Goal: Browse casually

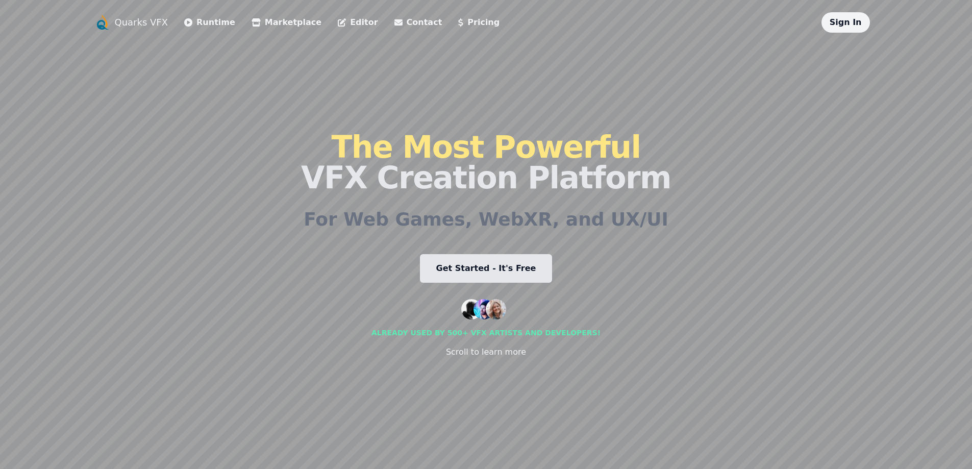
click at [338, 18] on link "Editor" at bounding box center [358, 22] width 40 height 12
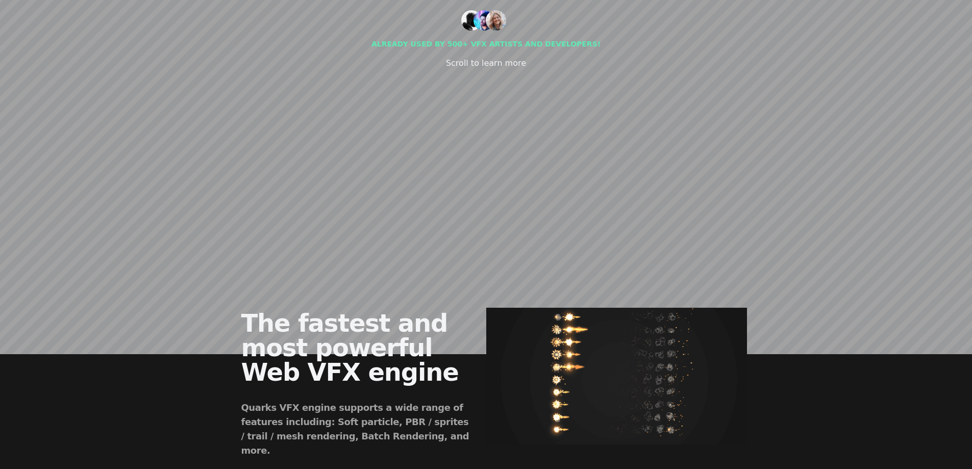
scroll to position [306, 0]
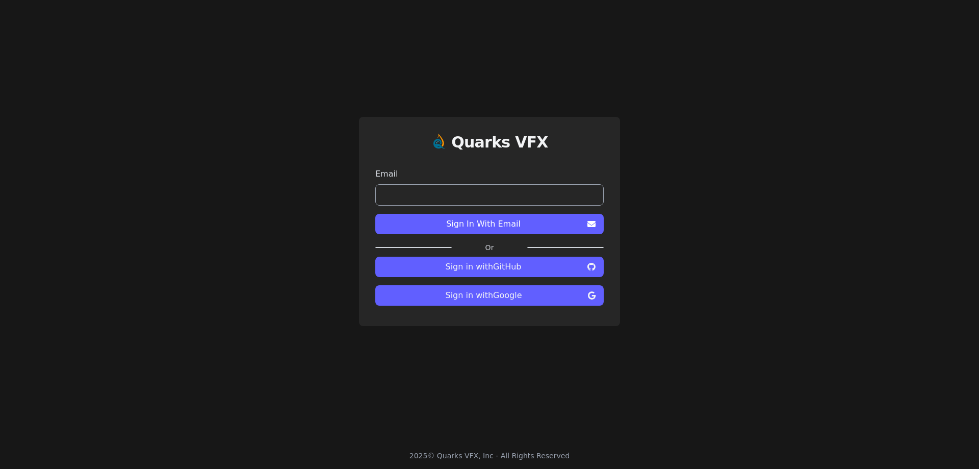
click at [514, 272] on span "Sign in with GitHub" at bounding box center [484, 267] width 200 height 12
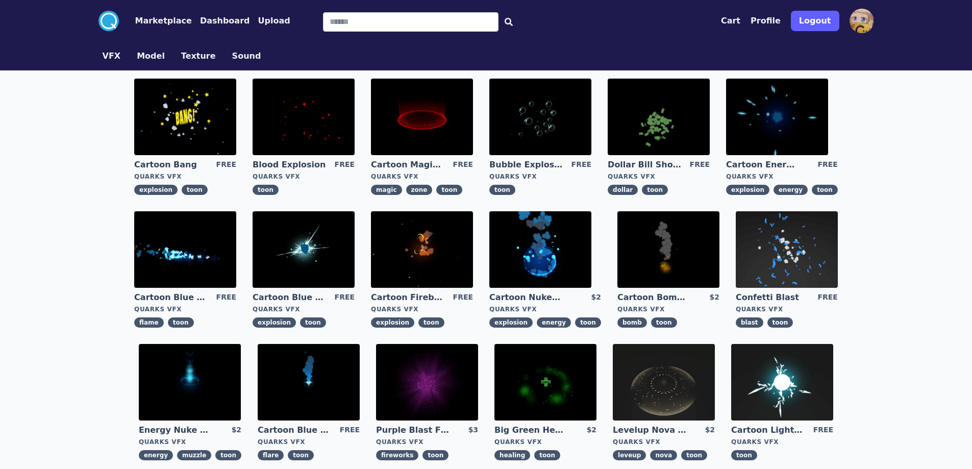
click at [804, 125] on img at bounding box center [777, 117] width 102 height 77
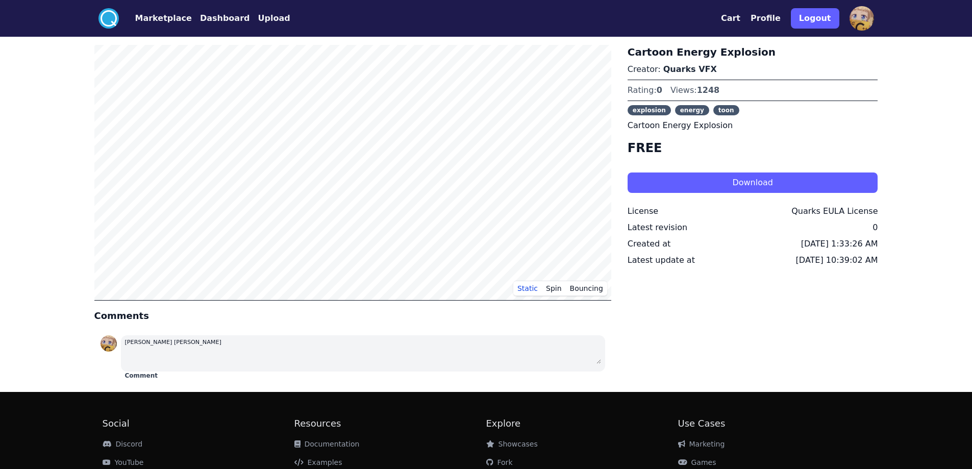
click at [706, 183] on button "Download" at bounding box center [752, 182] width 250 height 20
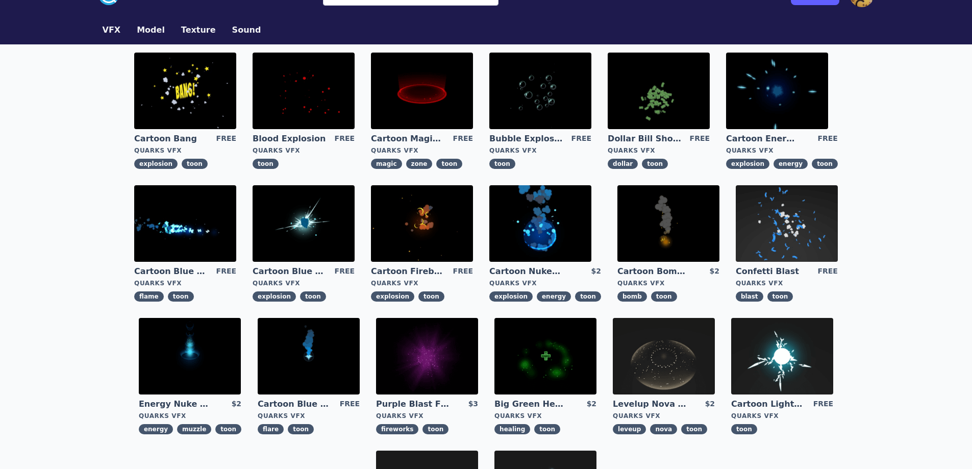
scroll to position [51, 0]
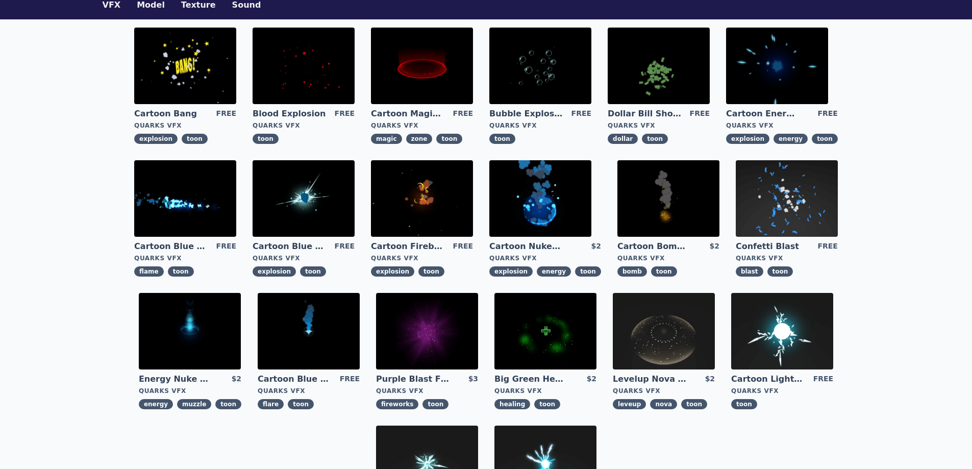
click at [322, 198] on img at bounding box center [303, 198] width 102 height 77
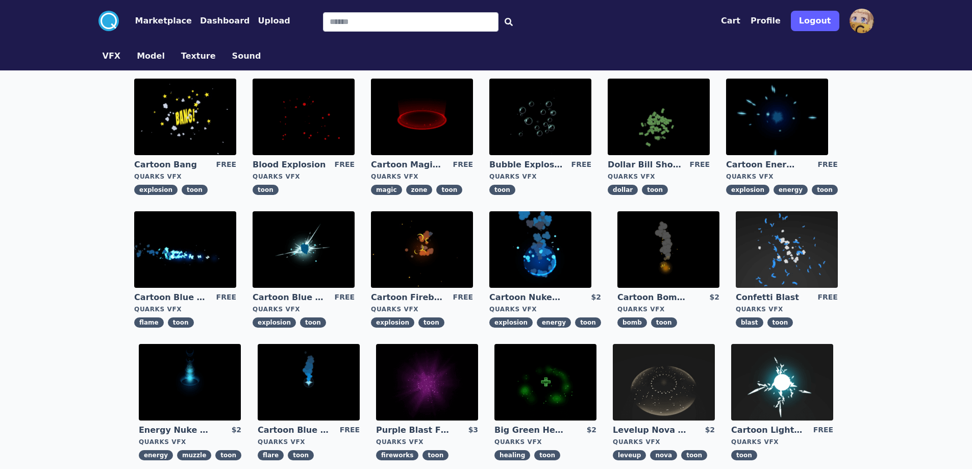
click at [201, 113] on img at bounding box center [185, 117] width 102 height 77
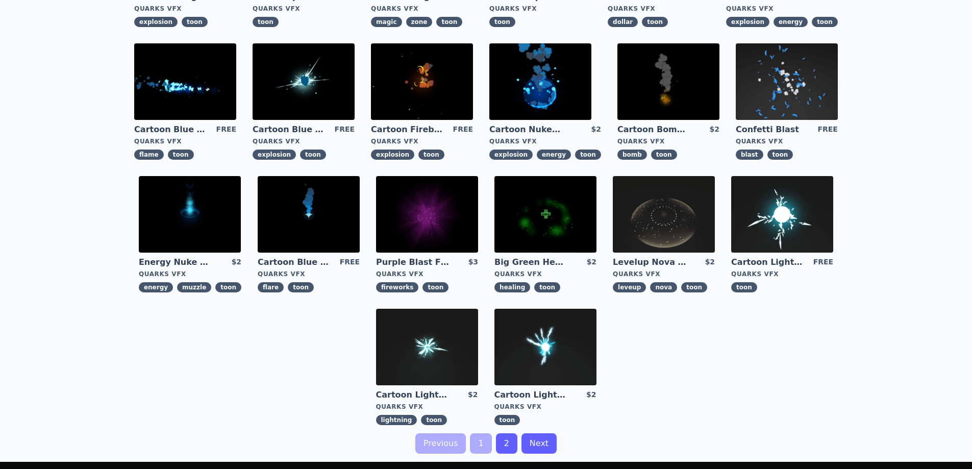
scroll to position [255, 0]
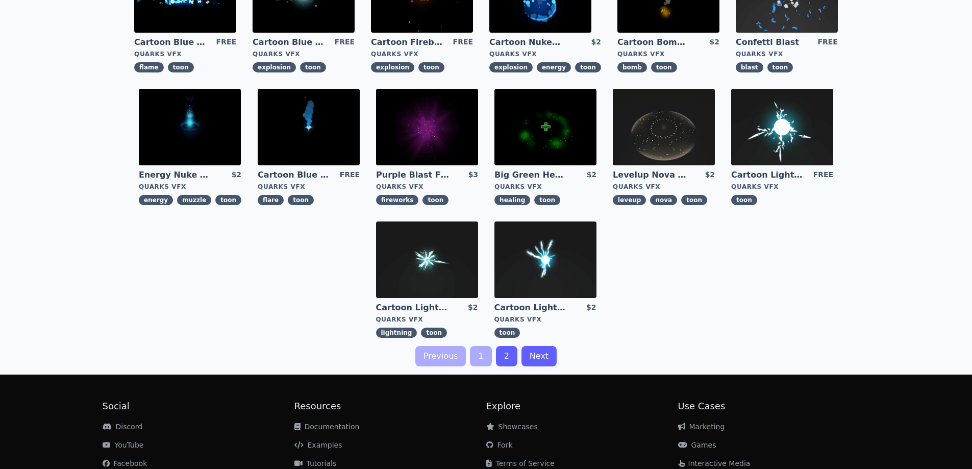
click at [500, 353] on link "2" at bounding box center [506, 356] width 21 height 20
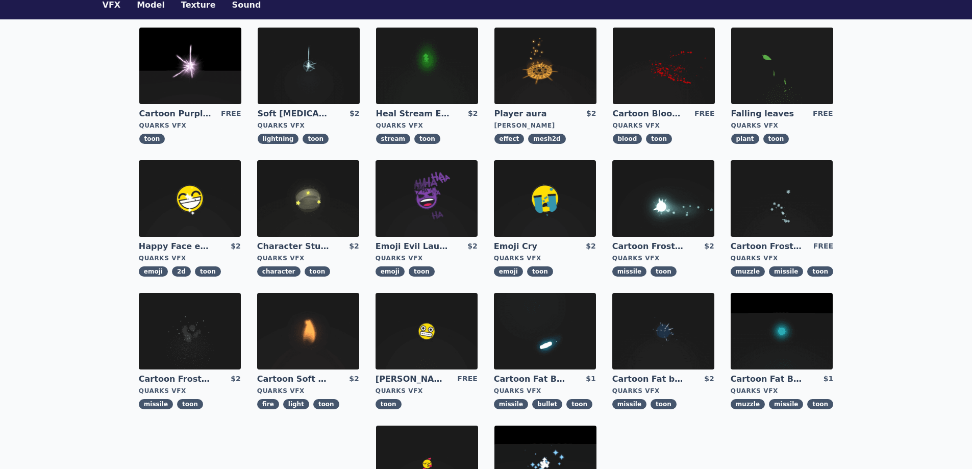
scroll to position [204, 0]
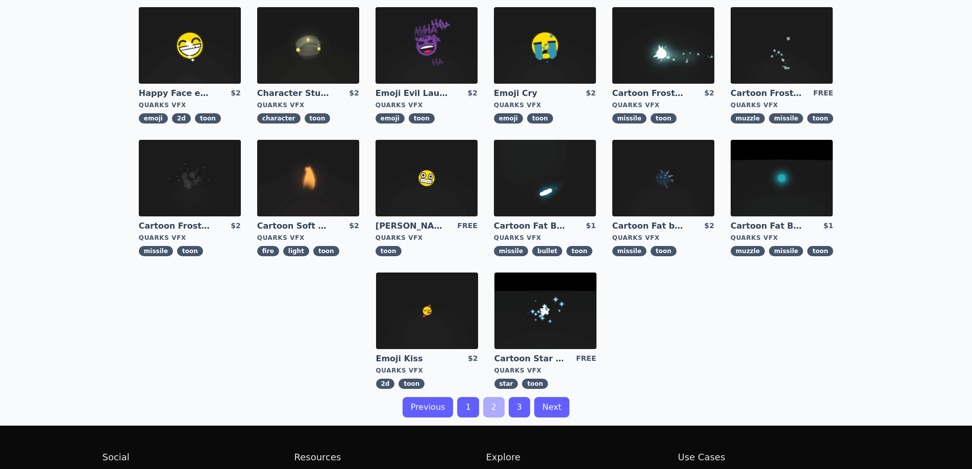
click at [519, 413] on link "3" at bounding box center [518, 407] width 21 height 20
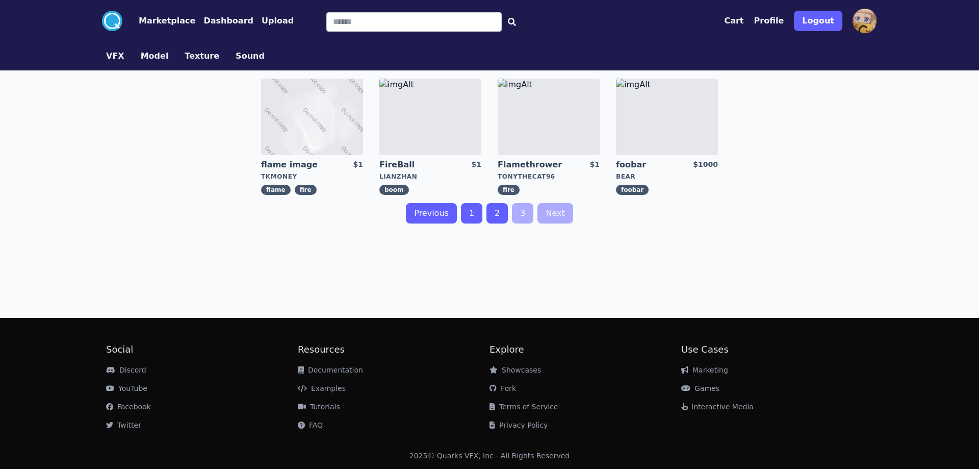
click at [433, 211] on link "Previous" at bounding box center [431, 213] width 51 height 20
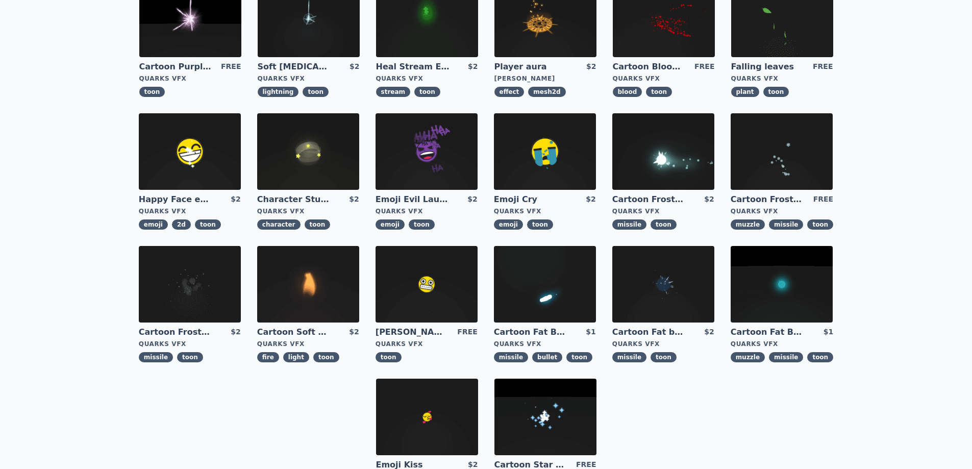
scroll to position [255, 0]
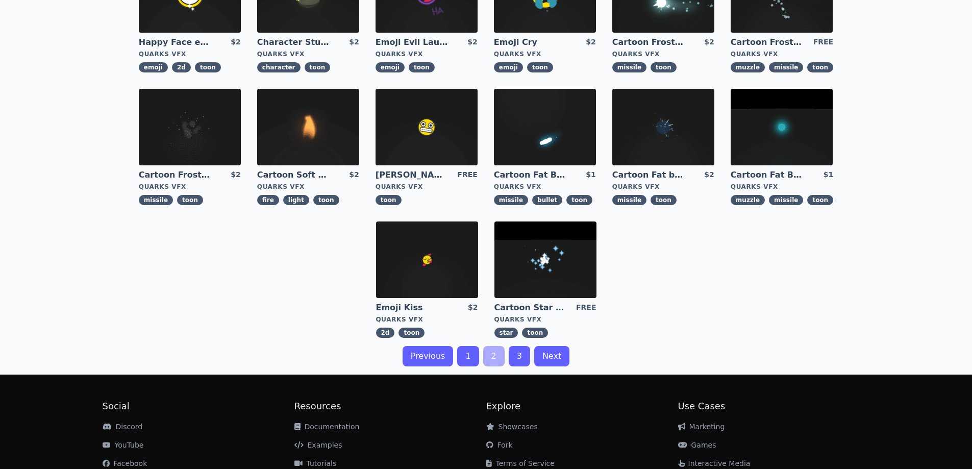
click at [473, 357] on link "1" at bounding box center [467, 356] width 21 height 20
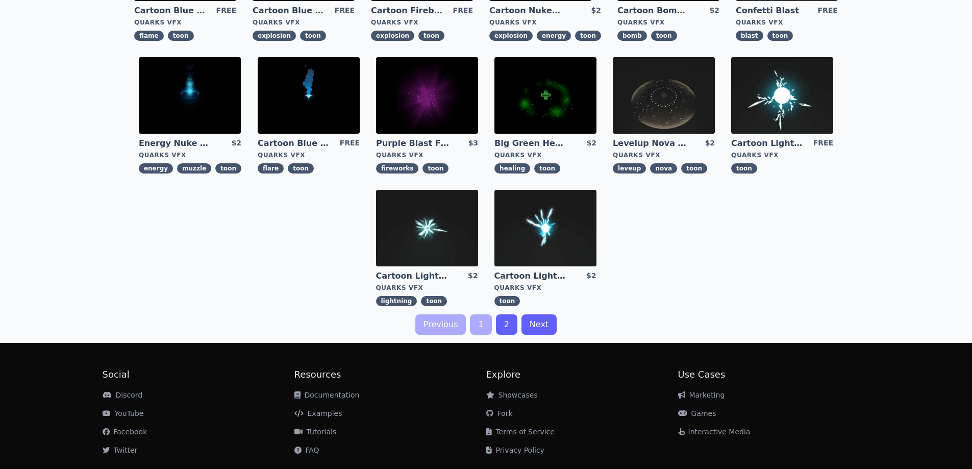
scroll to position [306, 0]
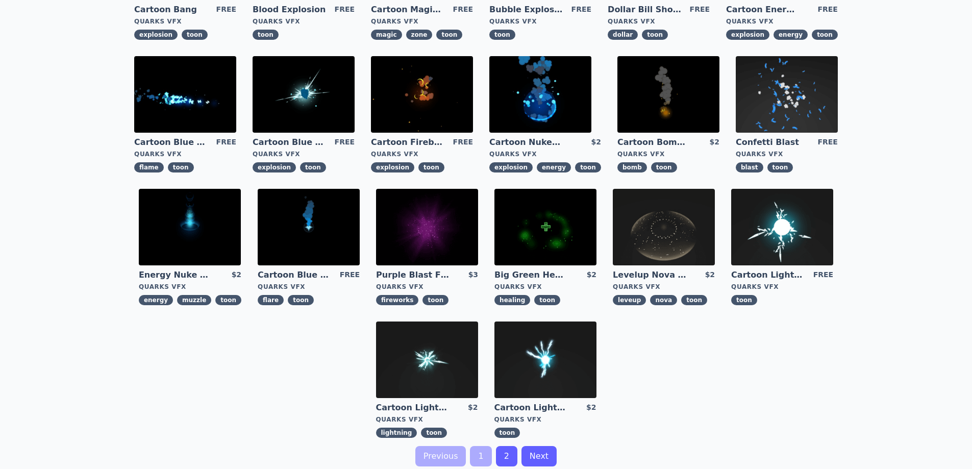
scroll to position [5, 0]
